Goal: Task Accomplishment & Management: Use online tool/utility

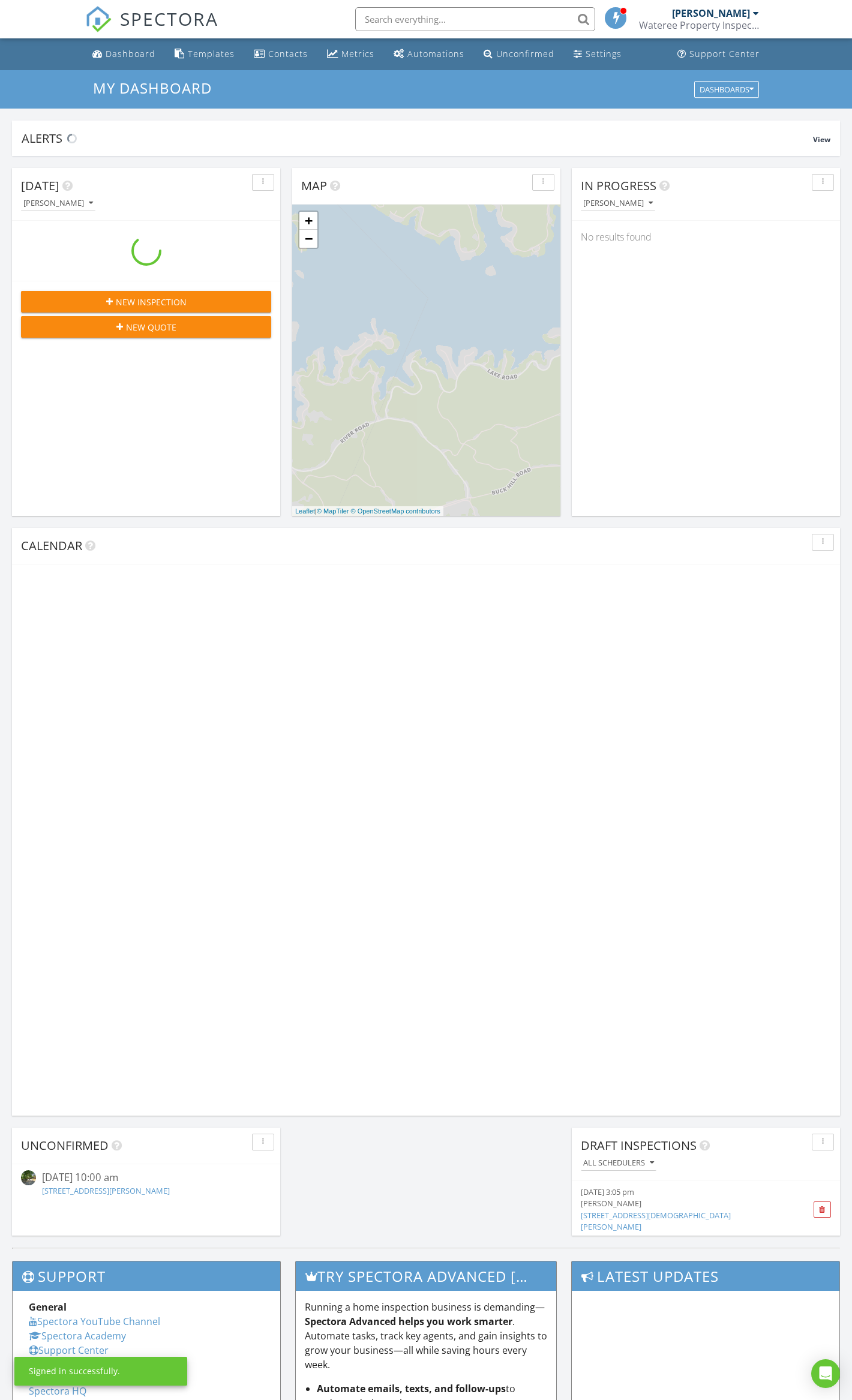
scroll to position [1117, 877]
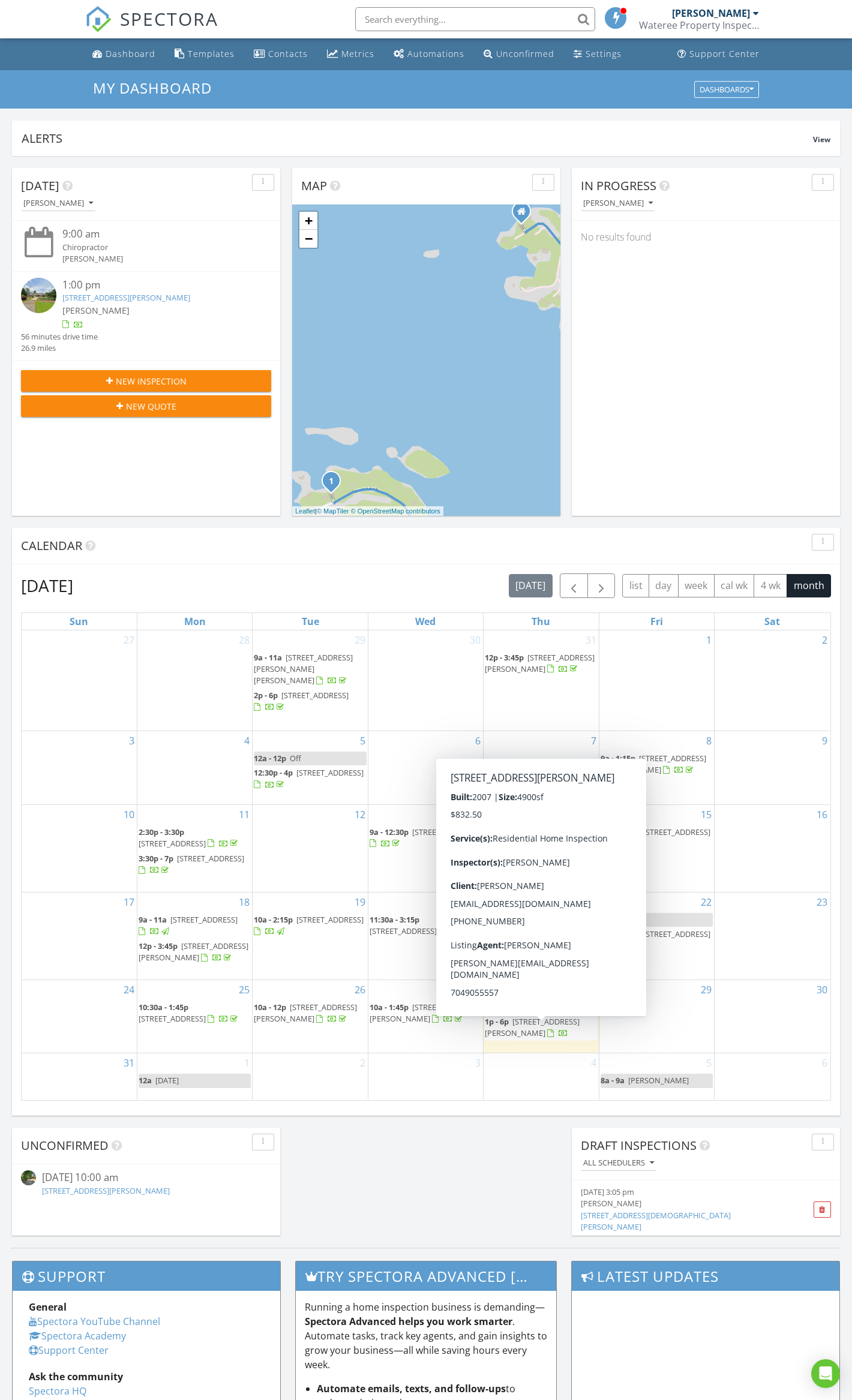
click at [526, 1030] on span "[STREET_ADDRESS][PERSON_NAME]" at bounding box center [532, 1027] width 95 height 22
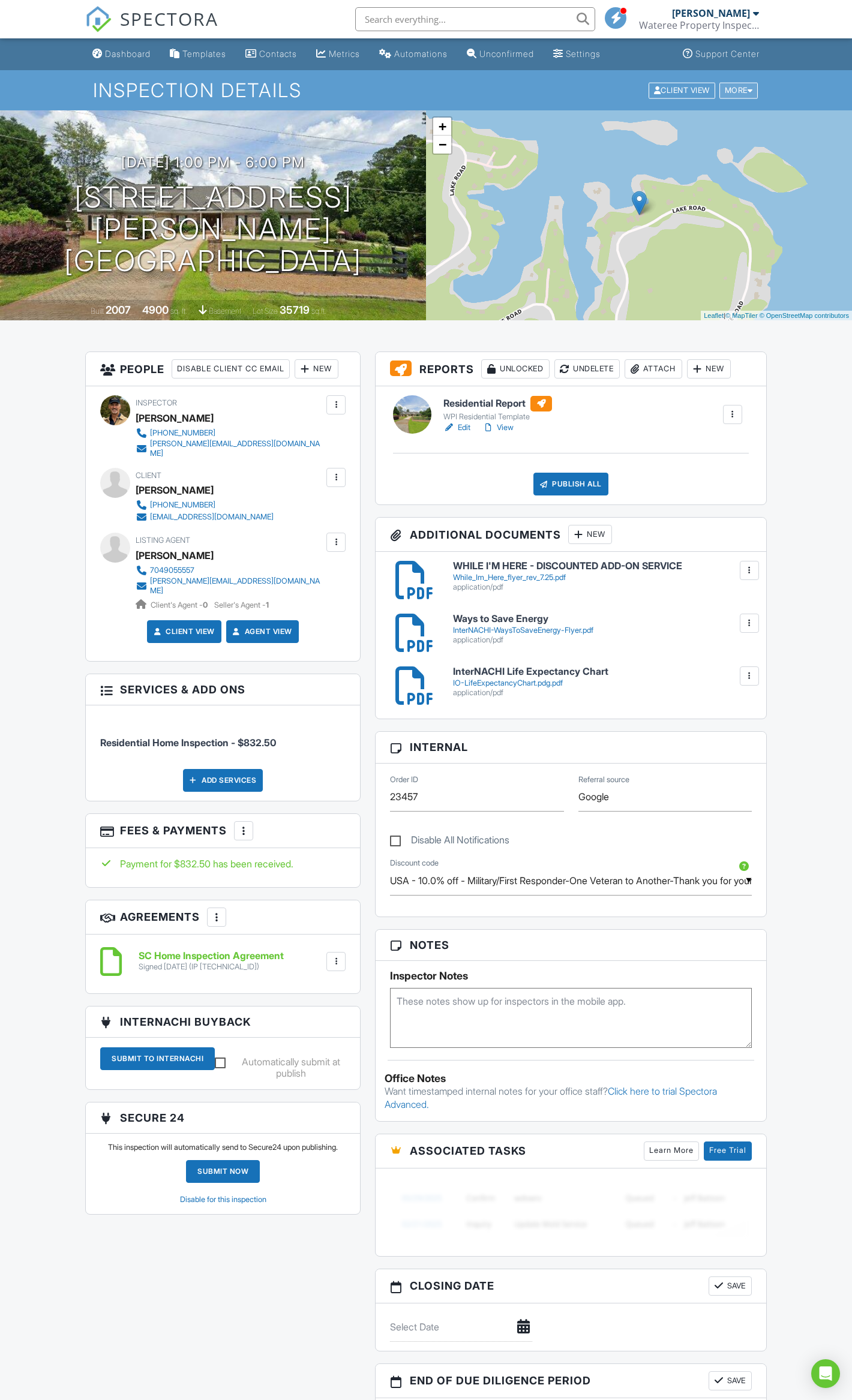
click at [736, 94] on div "More" at bounding box center [739, 90] width 39 height 16
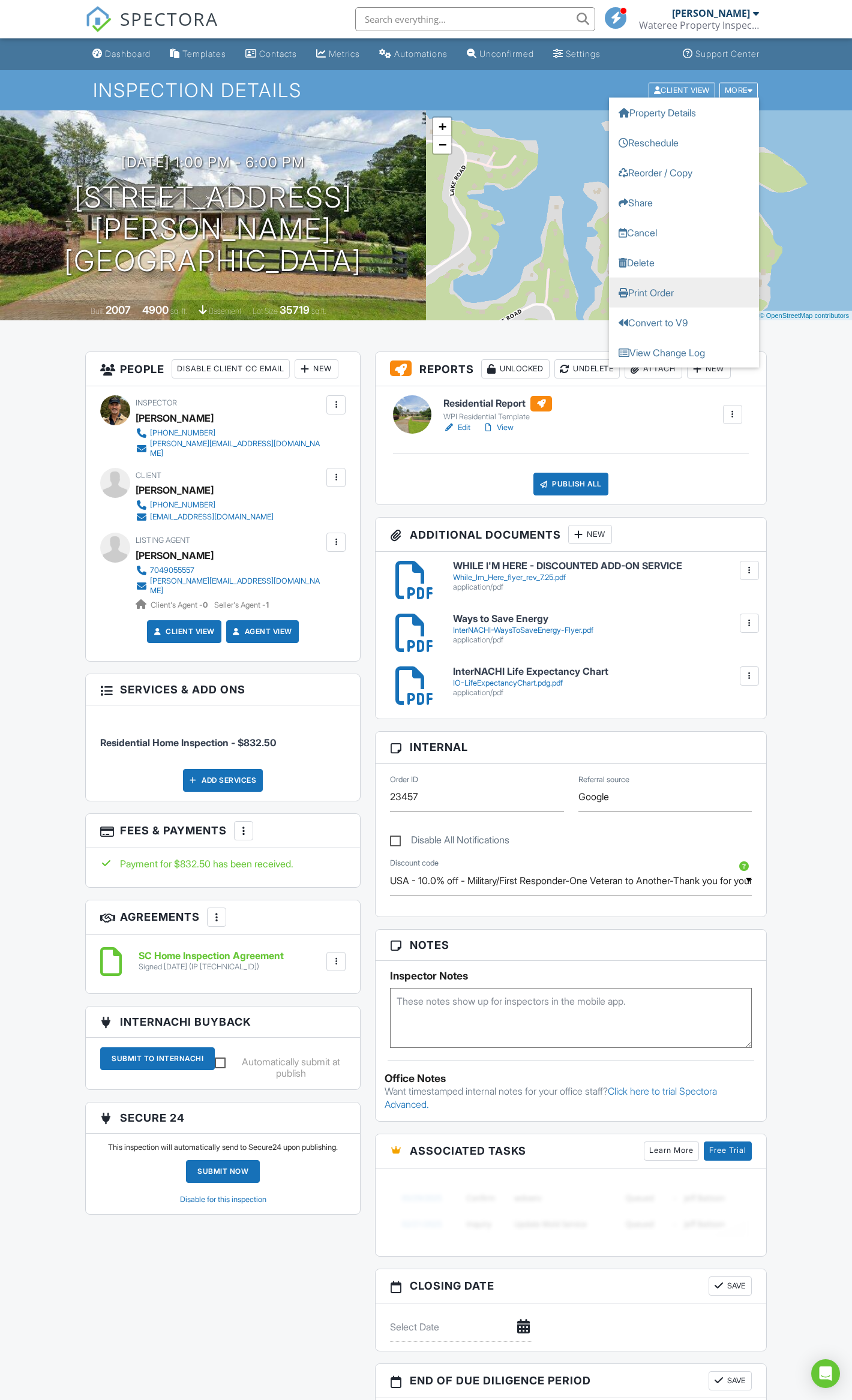
click at [654, 288] on link "Print Order" at bounding box center [684, 292] width 150 height 30
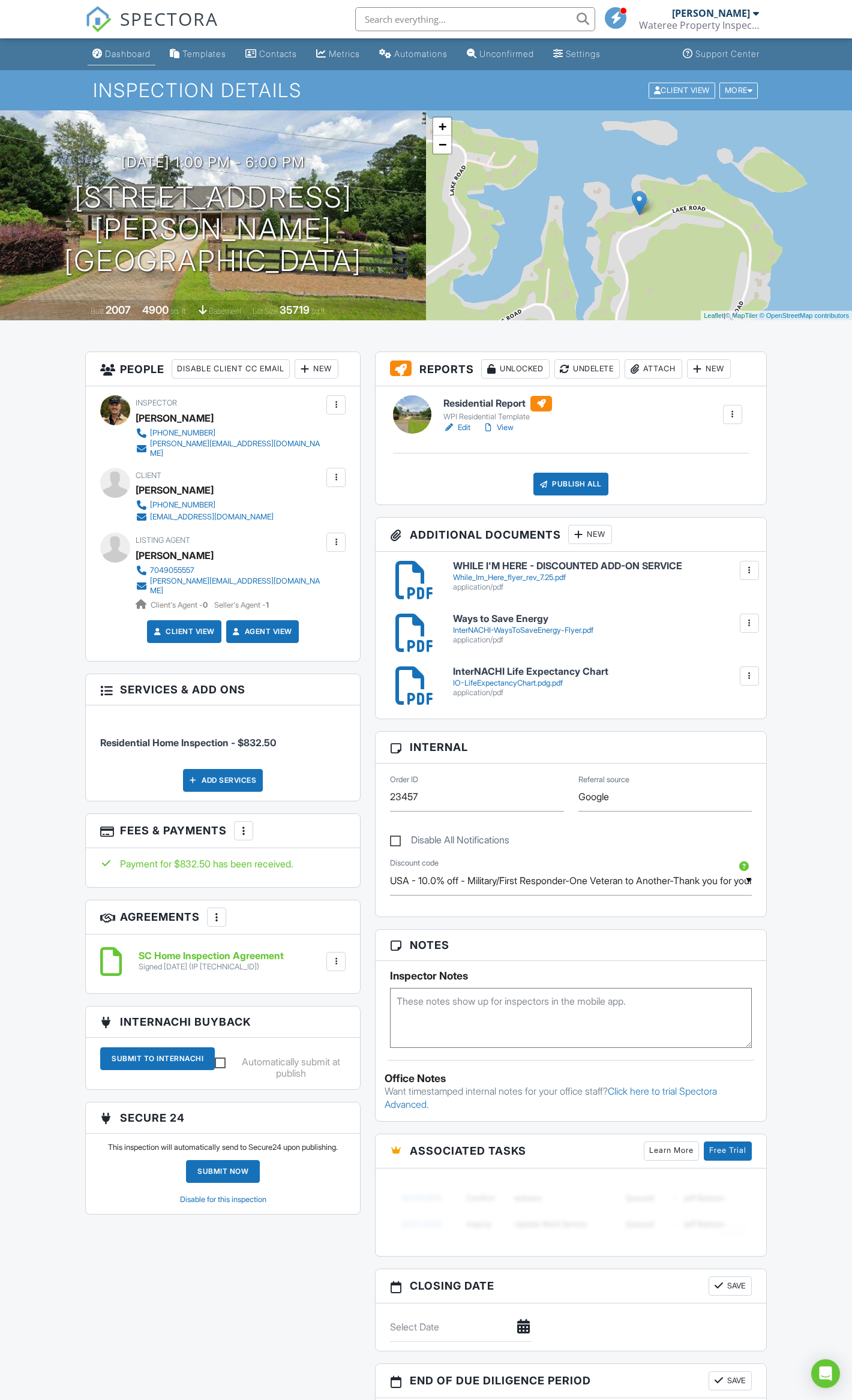
click at [115, 49] on div "Dashboard" at bounding box center [128, 53] width 46 height 10
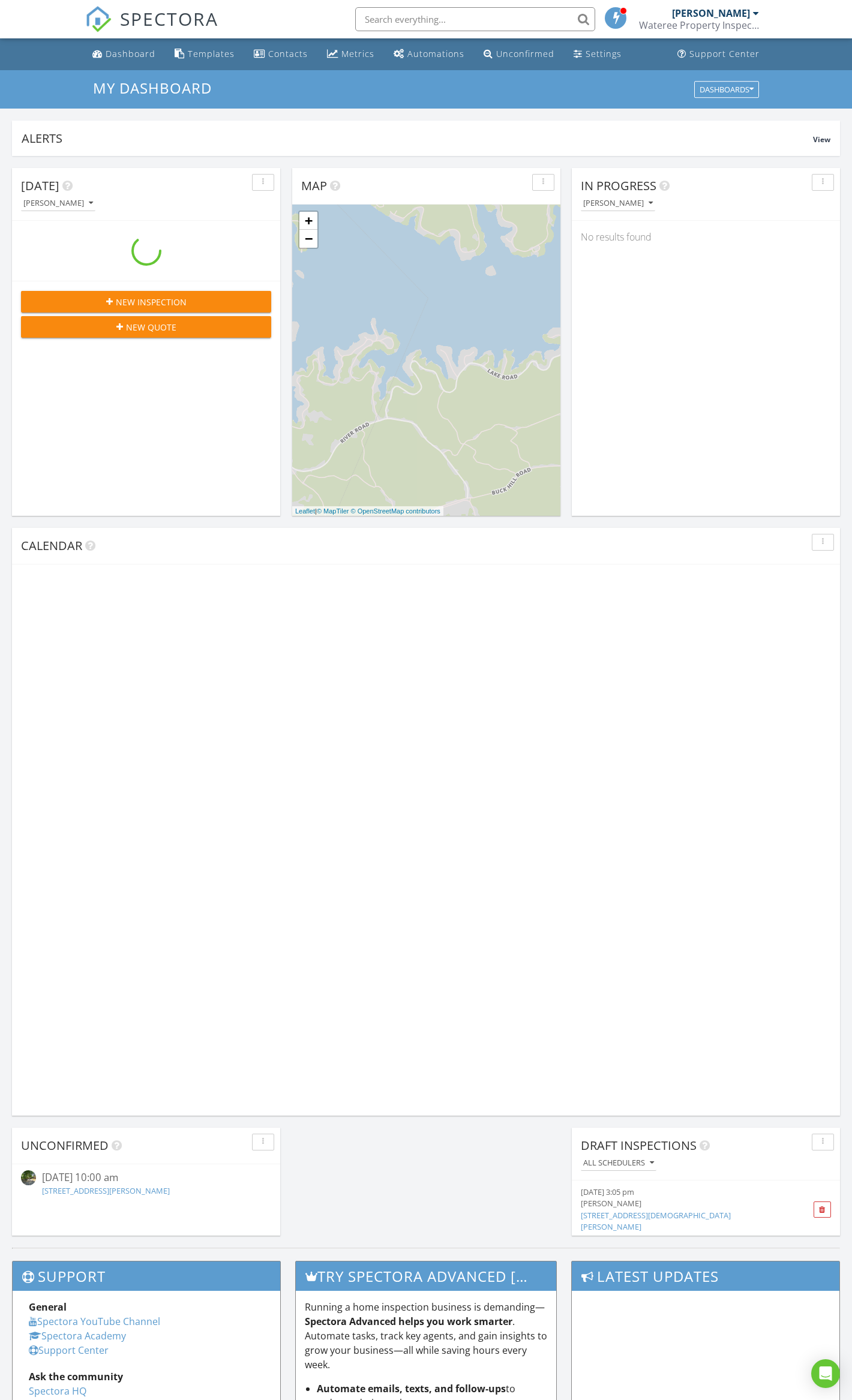
scroll to position [1117, 877]
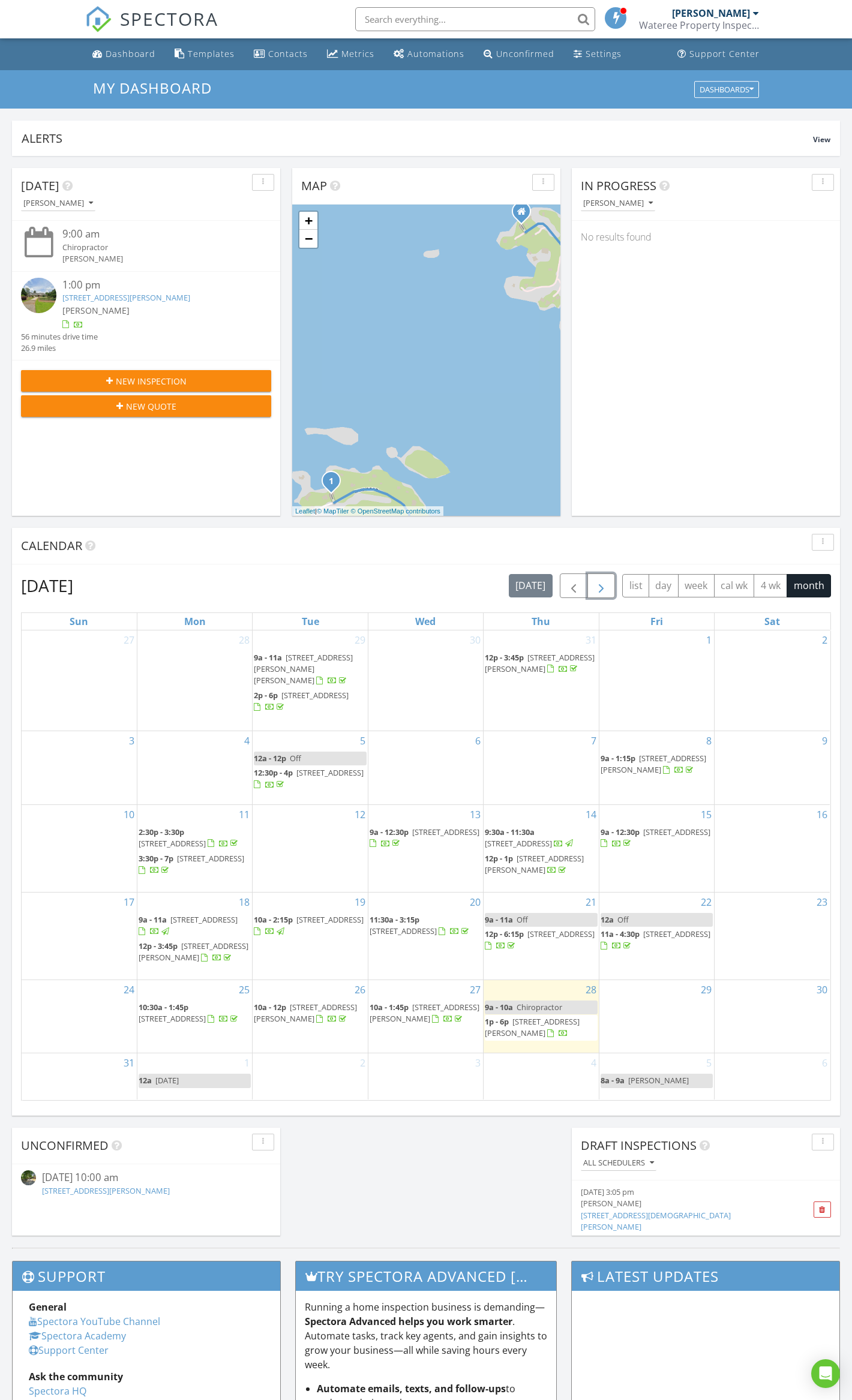
click at [596, 589] on span "button" at bounding box center [601, 586] width 15 height 15
